Goal: Task Accomplishment & Management: Manage account settings

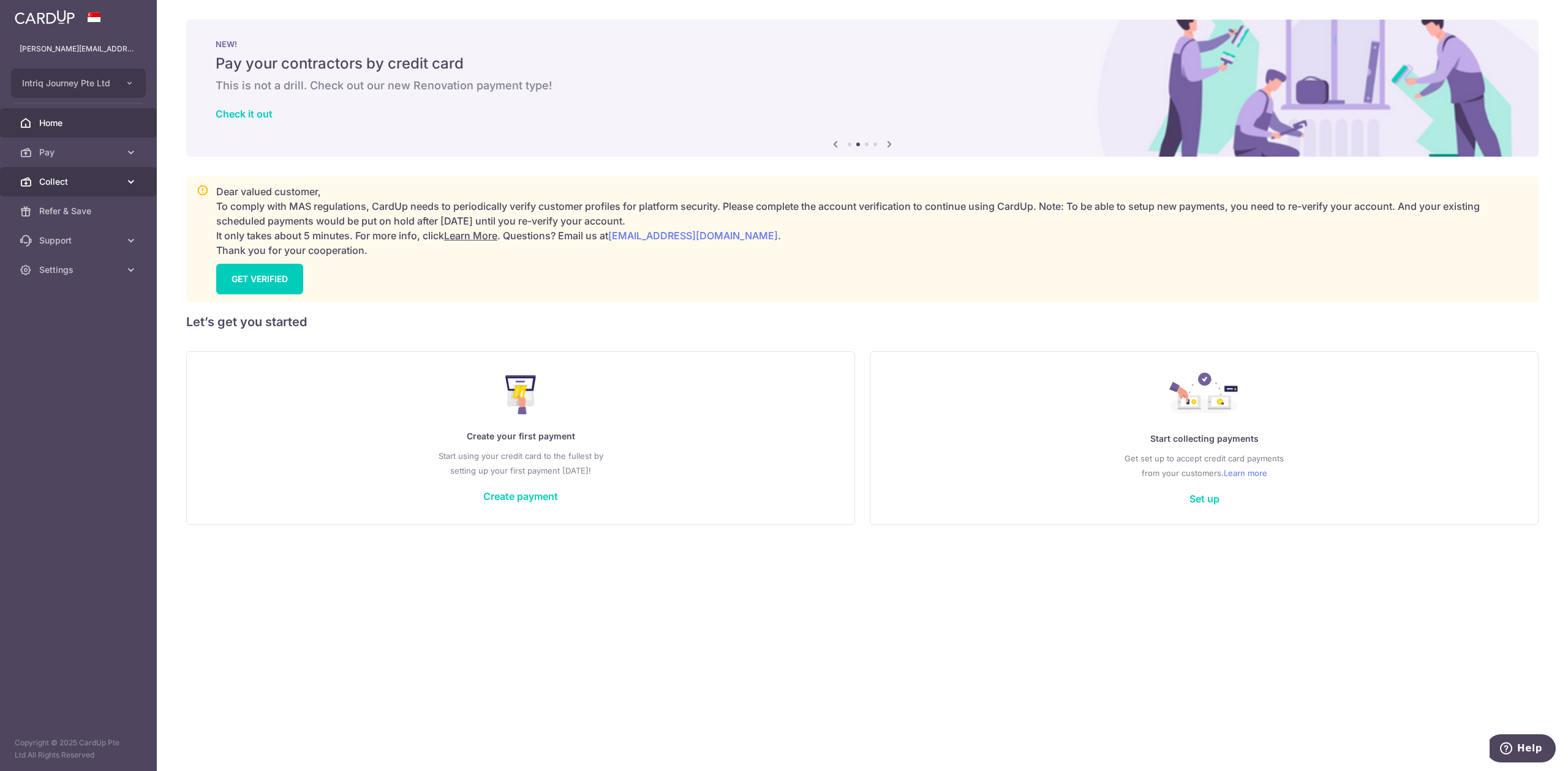
click at [111, 184] on span "Collect" at bounding box center [80, 181] width 81 height 12
click at [108, 214] on span "Dashboard" at bounding box center [80, 211] width 81 height 12
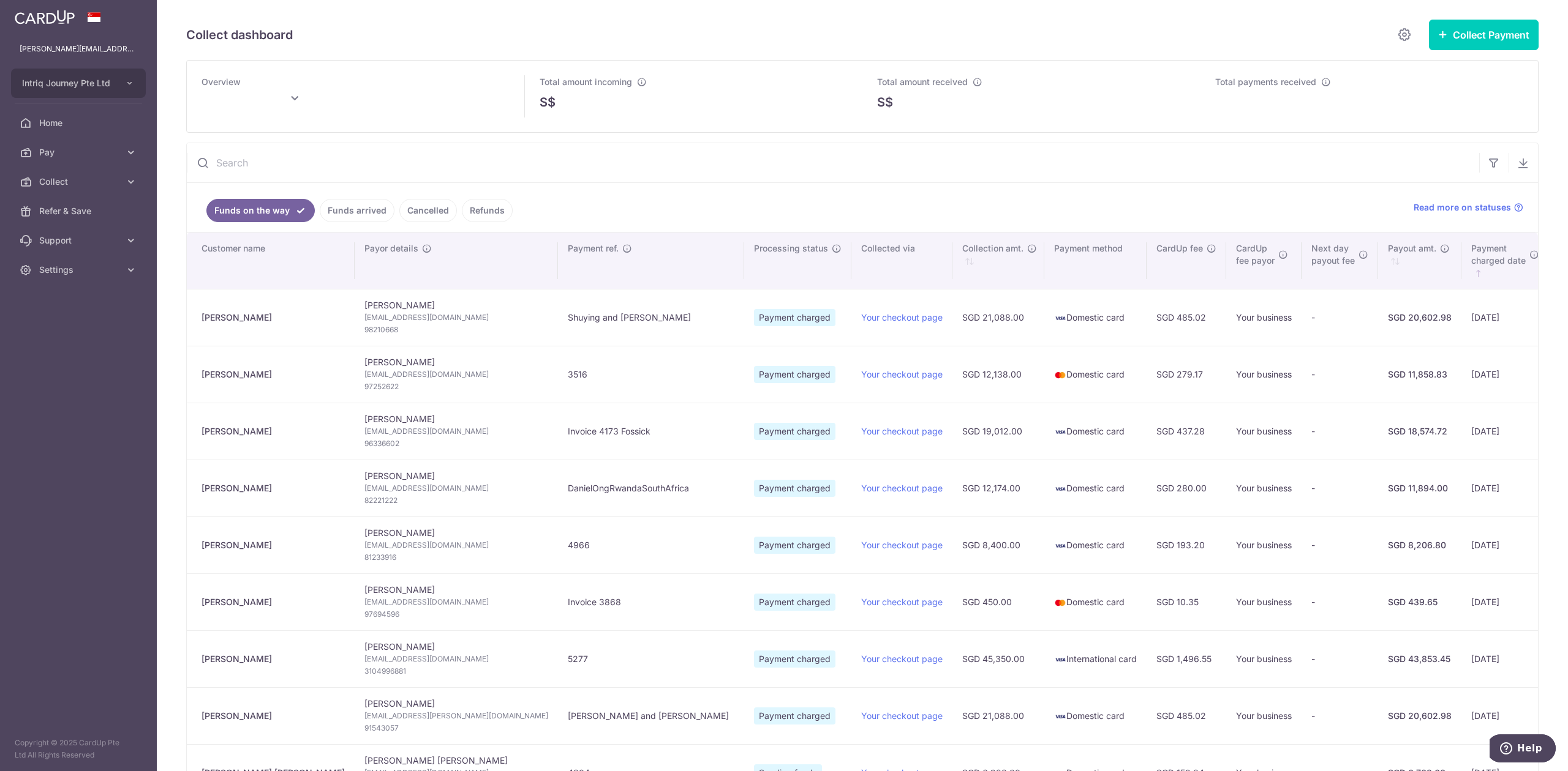
type input "[DATE]"
